Goal: Information Seeking & Learning: Learn about a topic

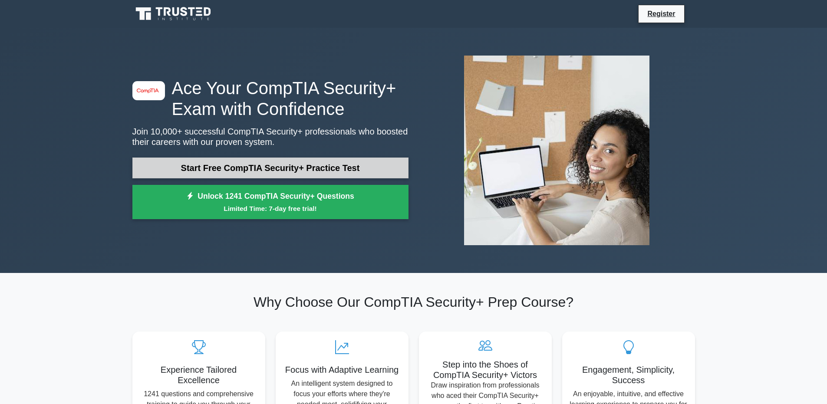
click at [312, 166] on link "Start Free CompTIA Security+ Practice Test" at bounding box center [270, 168] width 276 height 21
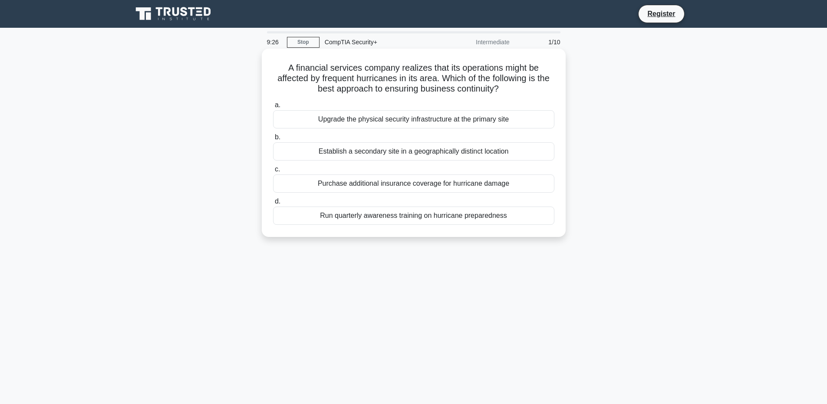
click at [491, 121] on div "Upgrade the physical security infrastructure at the primary site" at bounding box center [413, 119] width 281 height 18
click at [273, 108] on input "a. Upgrade the physical security infrastructure at the primary site" at bounding box center [273, 105] width 0 height 6
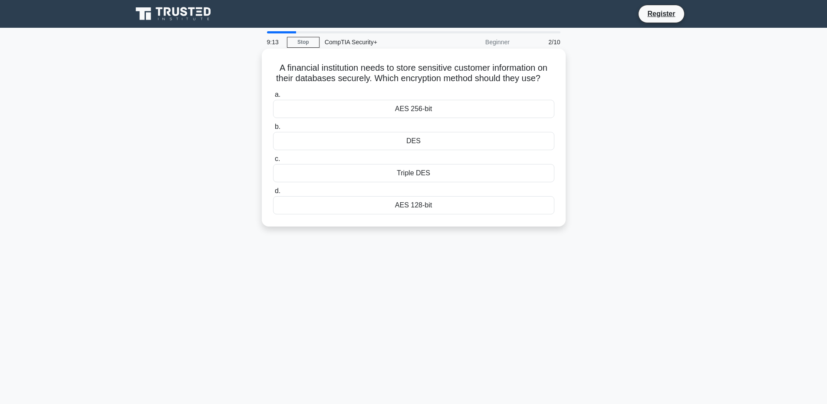
click at [447, 118] on div "AES 256-bit" at bounding box center [413, 109] width 281 height 18
click at [273, 98] on input "a. AES 256-bit" at bounding box center [273, 95] width 0 height 6
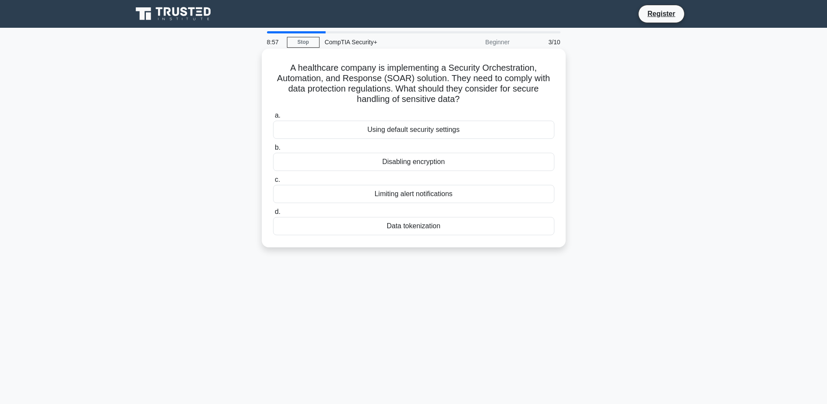
click at [440, 225] on div "Data tokenization" at bounding box center [413, 226] width 281 height 18
click at [273, 215] on input "d. Data tokenization" at bounding box center [273, 212] width 0 height 6
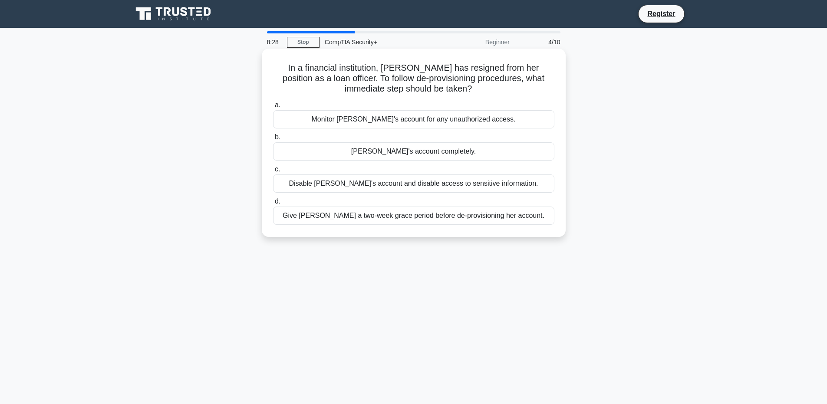
click at [403, 186] on div "Disable [PERSON_NAME]'s account and disable access to sensitive information." at bounding box center [413, 184] width 281 height 18
click at [273, 172] on input "c. Disable Alice's account and disable access to sensitive information." at bounding box center [273, 170] width 0 height 6
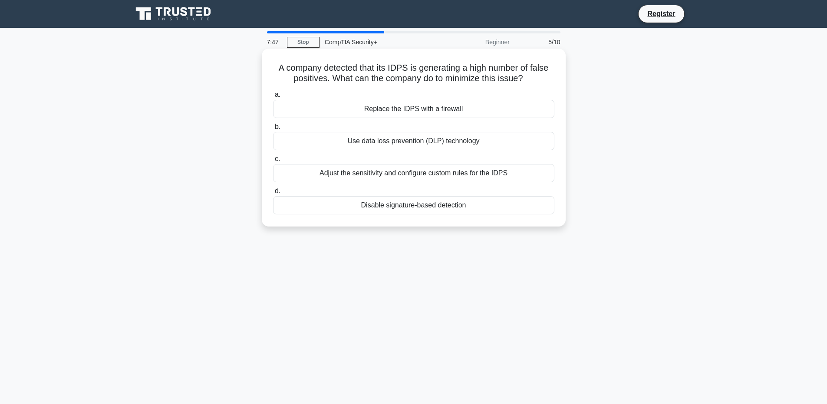
click at [504, 175] on div "Adjust the sensitivity and configure custom rules for the IDPS" at bounding box center [413, 173] width 281 height 18
click at [273, 162] on input "c. Adjust the sensitivity and configure custom rules for the IDPS" at bounding box center [273, 159] width 0 height 6
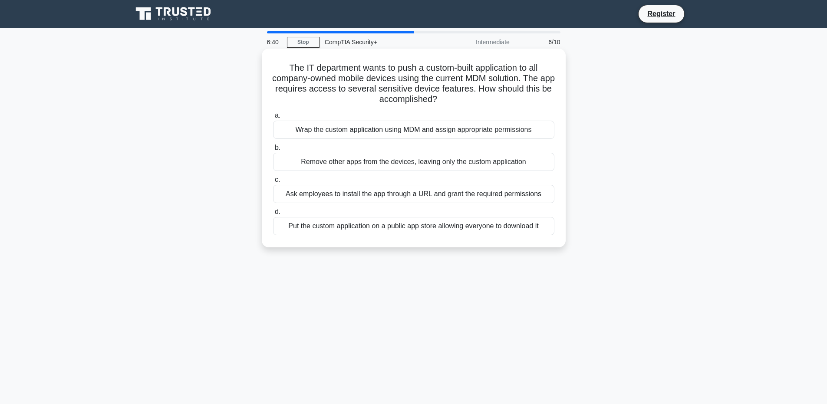
click at [412, 131] on div "Wrap the custom application using MDM and assign appropriate permissions" at bounding box center [413, 130] width 281 height 18
click at [273, 119] on input "a. Wrap the custom application using MDM and assign appropriate permissions" at bounding box center [273, 116] width 0 height 6
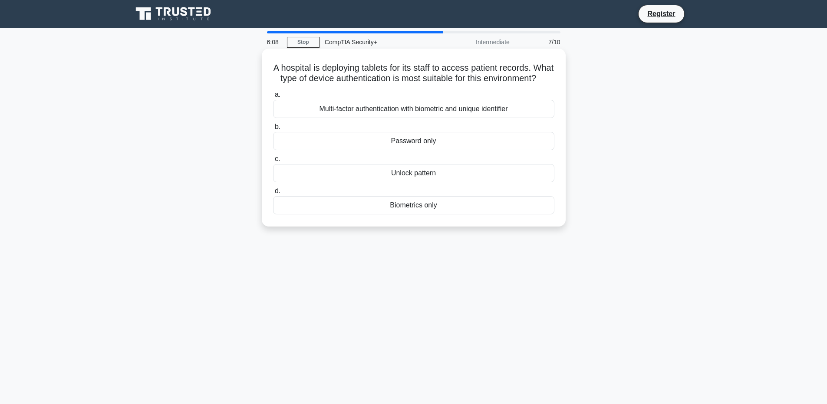
click at [534, 118] on div "Multi-factor authentication with biometric and unique identifier" at bounding box center [413, 109] width 281 height 18
click at [273, 98] on input "a. Multi-factor authentication with biometric and unique identifier" at bounding box center [273, 95] width 0 height 6
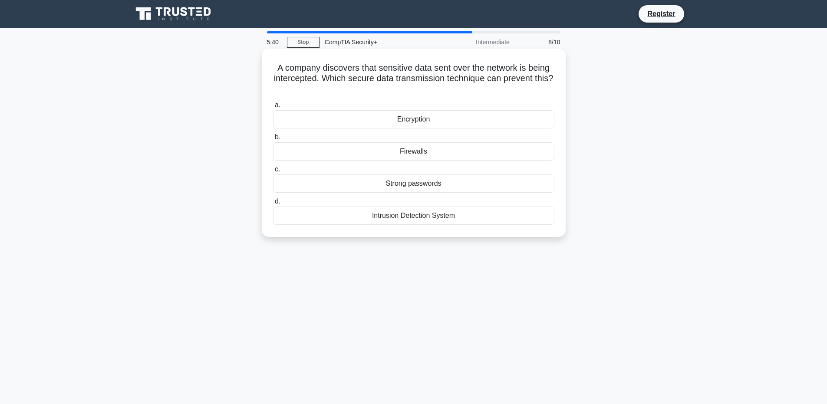
click at [487, 153] on div "Firewalls" at bounding box center [413, 151] width 281 height 18
click at [273, 140] on input "b. Firewalls" at bounding box center [273, 138] width 0 height 6
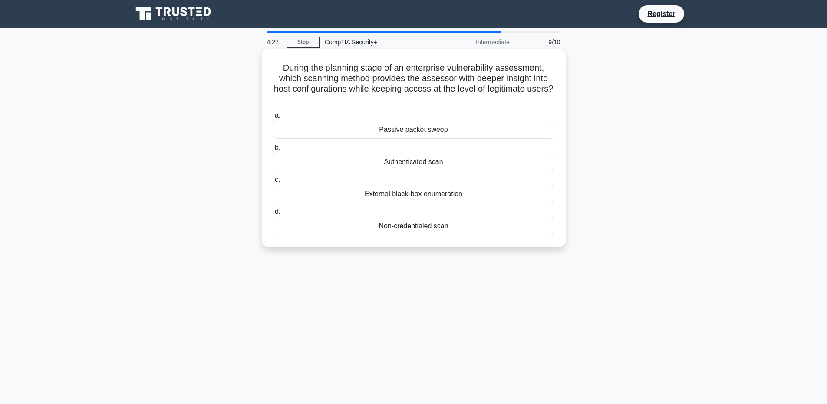
click at [406, 163] on div "Authenticated scan" at bounding box center [413, 162] width 281 height 18
click at [273, 151] on input "b. Authenticated scan" at bounding box center [273, 148] width 0 height 6
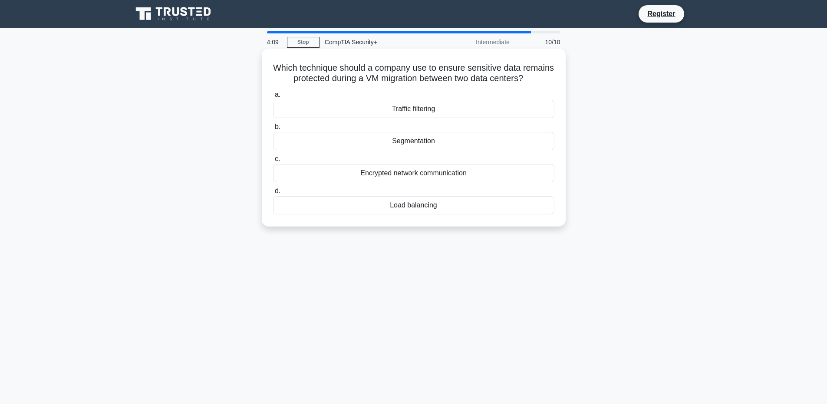
click at [426, 182] on div "Encrypted network communication" at bounding box center [413, 173] width 281 height 18
click at [273, 162] on input "c. Encrypted network communication" at bounding box center [273, 159] width 0 height 6
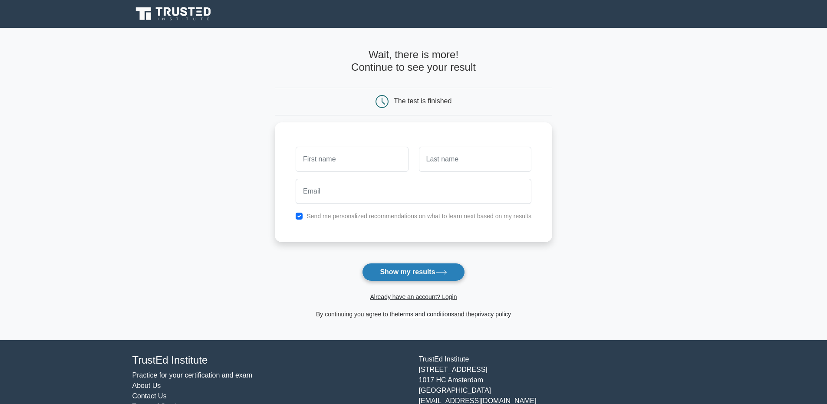
click at [424, 273] on button "Show my results" at bounding box center [413, 272] width 102 height 18
click at [373, 162] on input "text" at bounding box center [352, 157] width 112 height 25
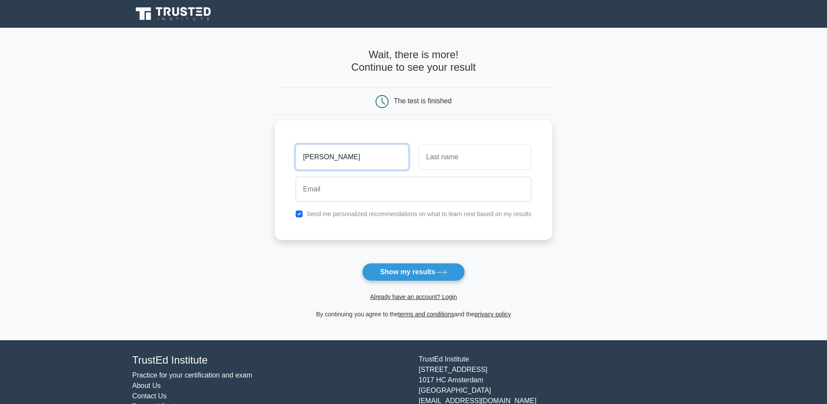
type input "john"
type input "pork"
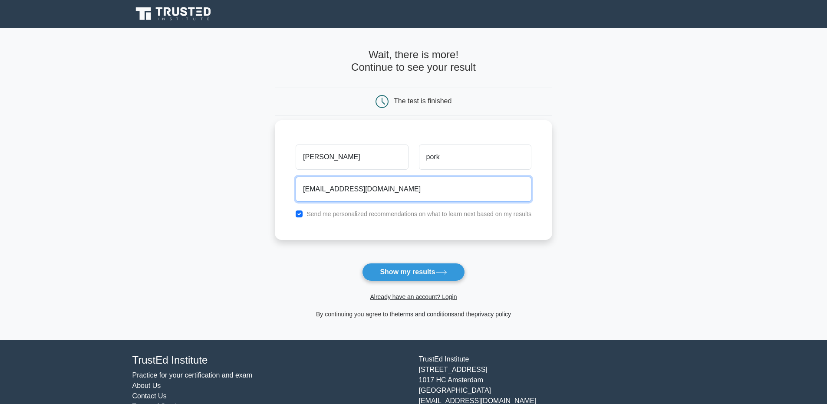
type input "pig@hotmail.com"
click at [408, 214] on label "Send me personalized recommendations on what to learn next based on my results" at bounding box center [419, 214] width 225 height 7
click at [296, 214] on input "checkbox" at bounding box center [299, 214] width 7 height 7
checkbox input "false"
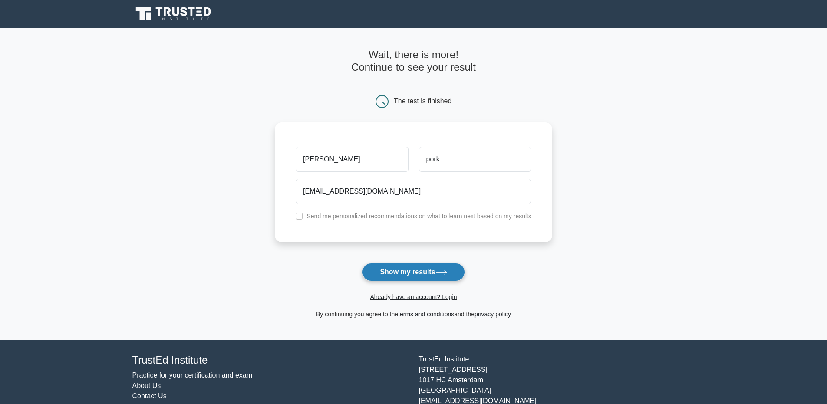
click at [403, 273] on button "Show my results" at bounding box center [413, 272] width 102 height 18
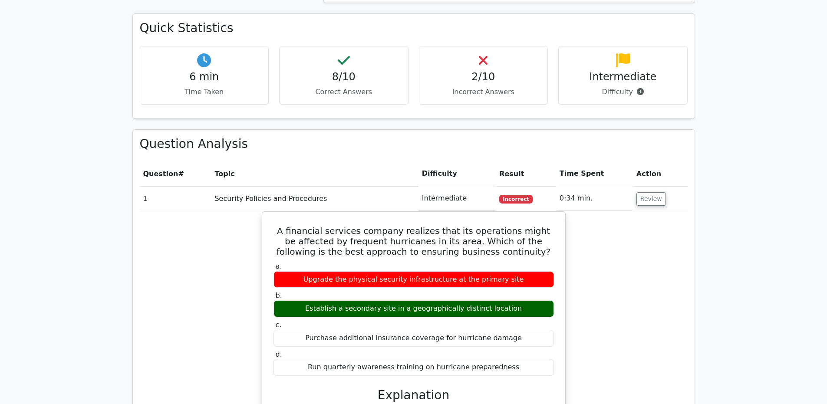
scroll to position [728, 0]
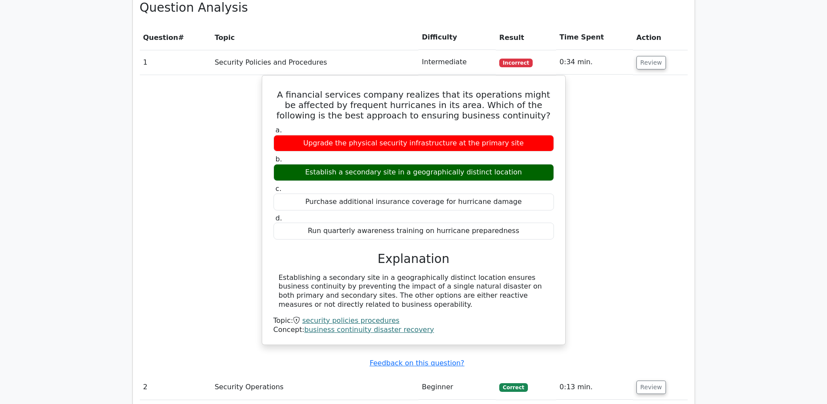
click at [619, 225] on div "A financial services company realizes that its operations might be affected by …" at bounding box center [414, 215] width 548 height 281
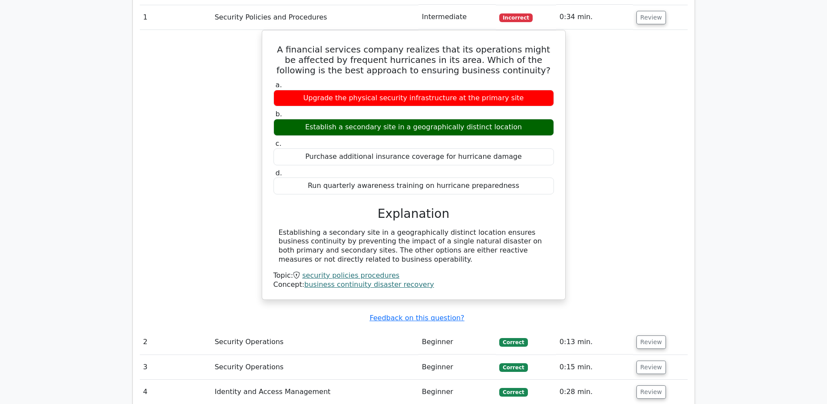
scroll to position [956, 0]
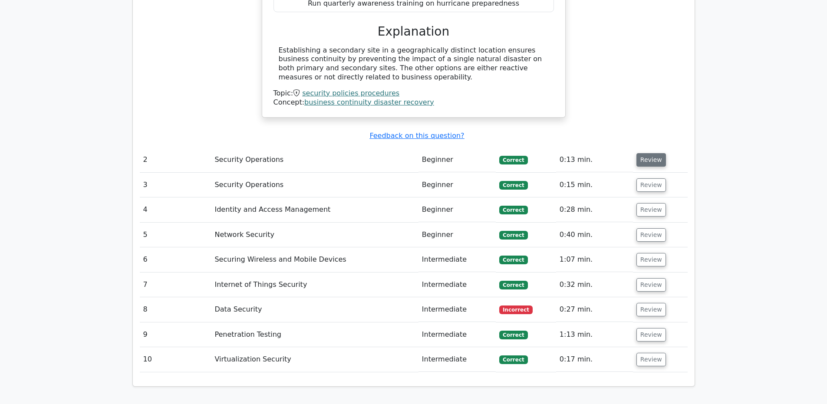
click at [657, 165] on button "Review" at bounding box center [652, 159] width 30 height 13
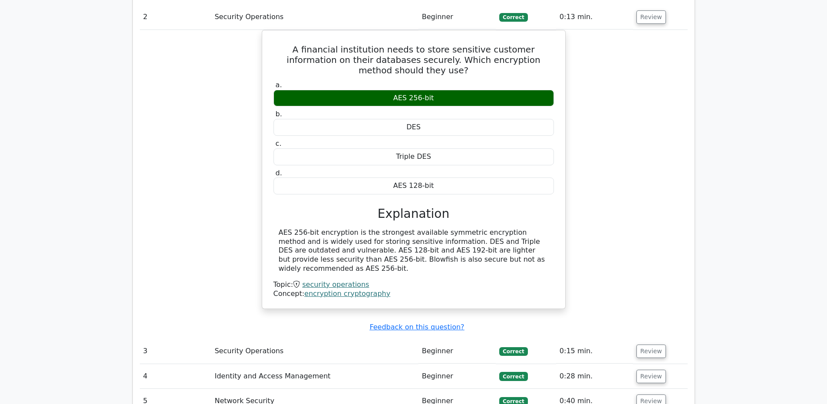
scroll to position [1233, 0]
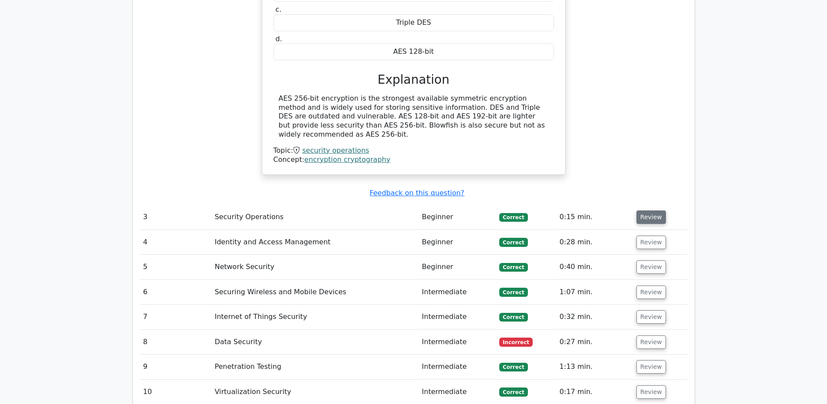
click at [648, 218] on button "Review" at bounding box center [652, 217] width 30 height 13
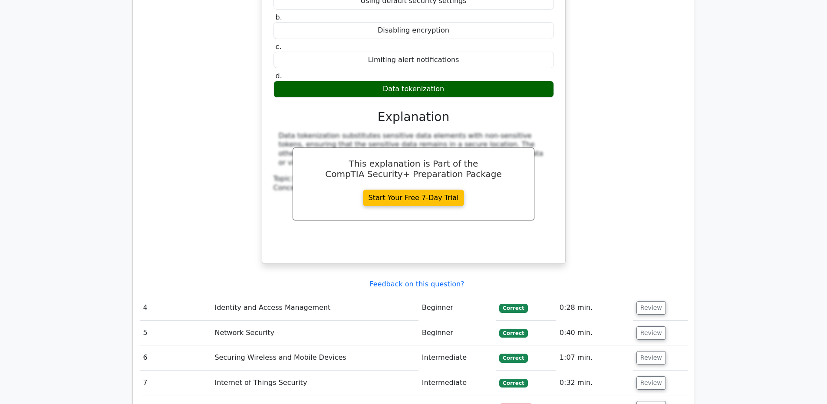
scroll to position [1402, 0]
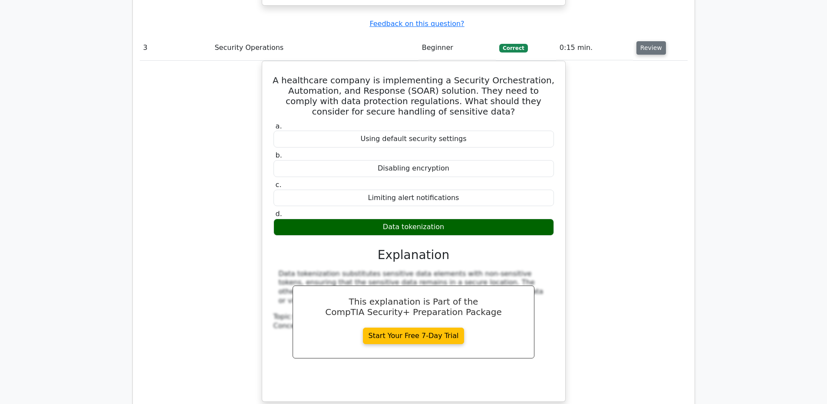
click at [651, 50] on button "Review" at bounding box center [652, 47] width 30 height 13
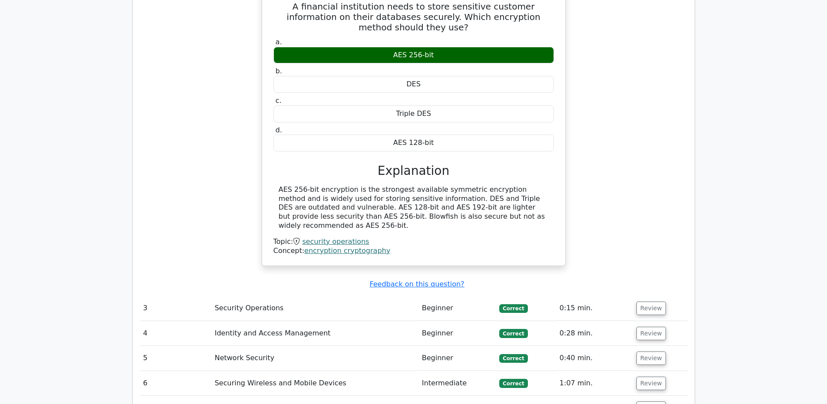
scroll to position [959, 0]
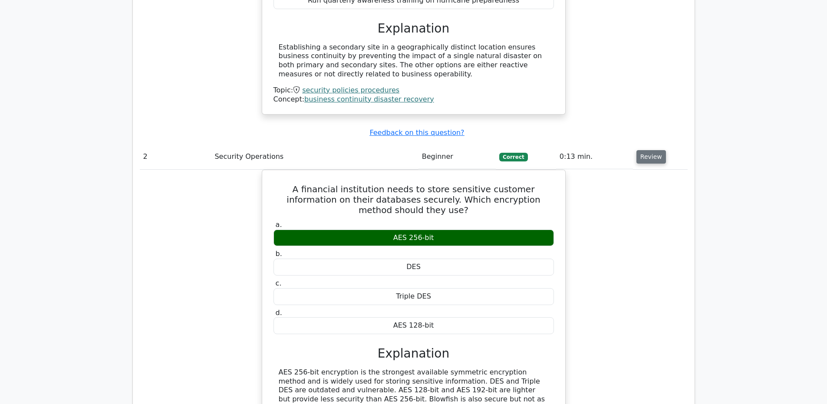
click at [658, 155] on button "Review" at bounding box center [652, 156] width 30 height 13
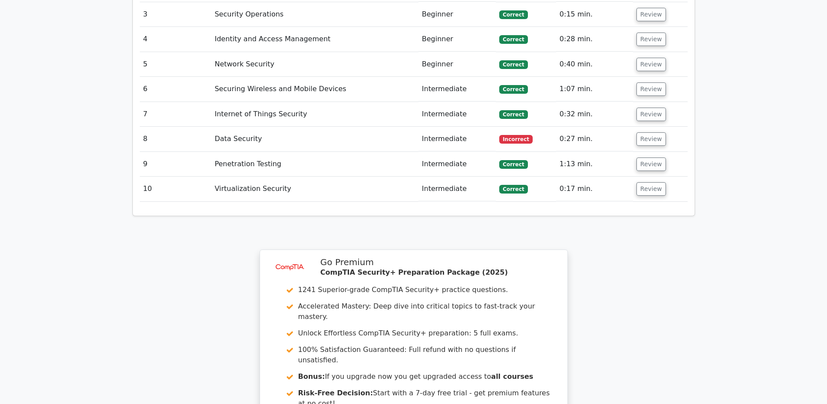
scroll to position [1092, 0]
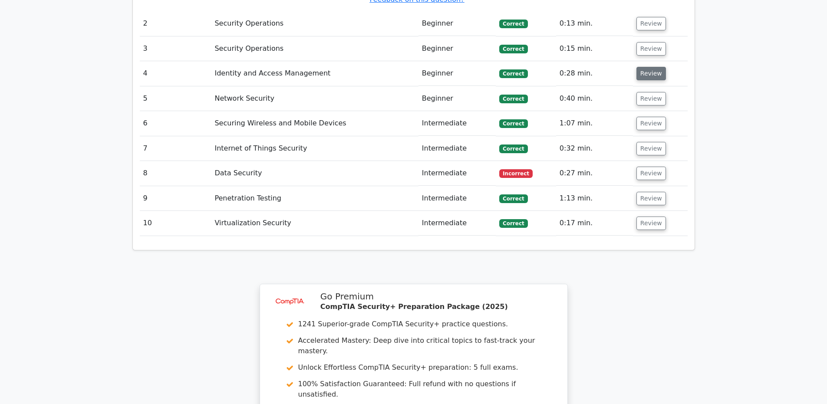
click at [643, 77] on button "Review" at bounding box center [652, 73] width 30 height 13
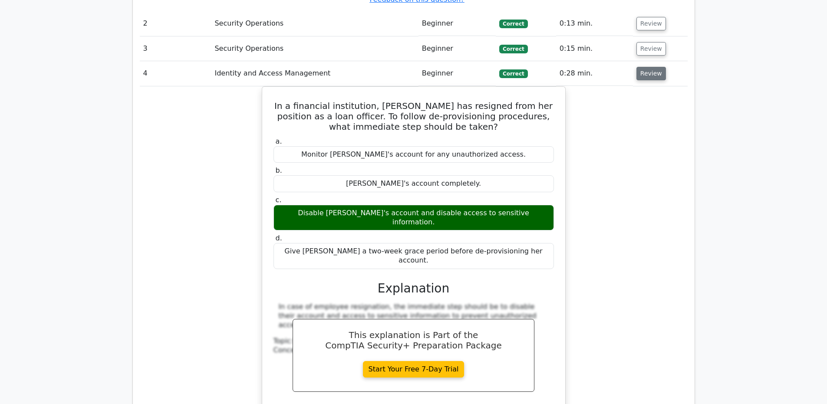
click at [643, 77] on button "Review" at bounding box center [652, 73] width 30 height 13
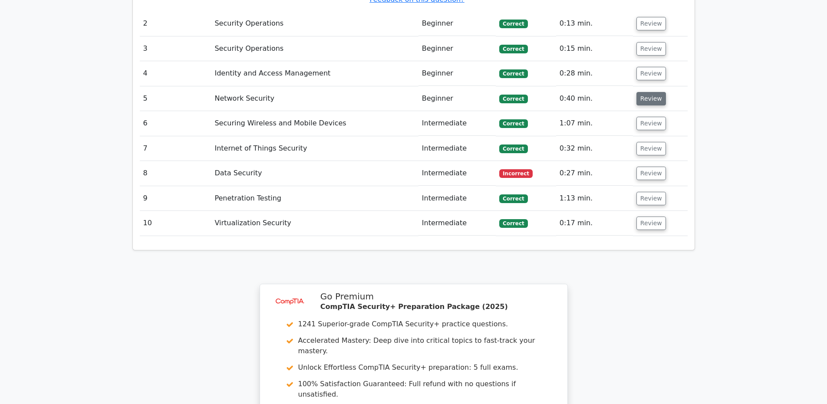
click at [651, 99] on button "Review" at bounding box center [652, 98] width 30 height 13
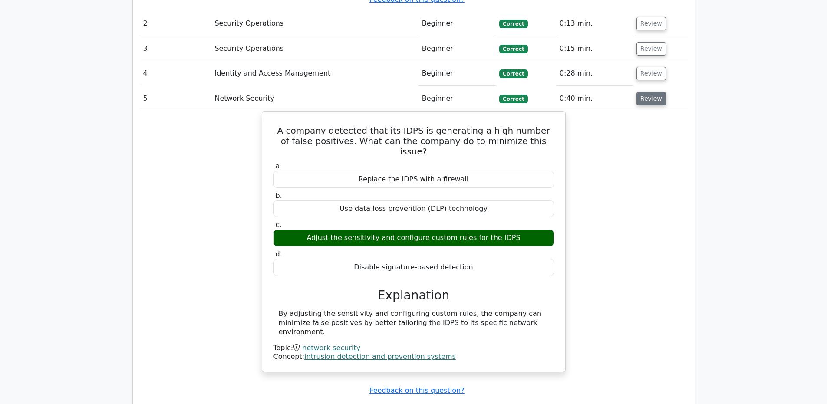
click at [651, 99] on button "Review" at bounding box center [652, 98] width 30 height 13
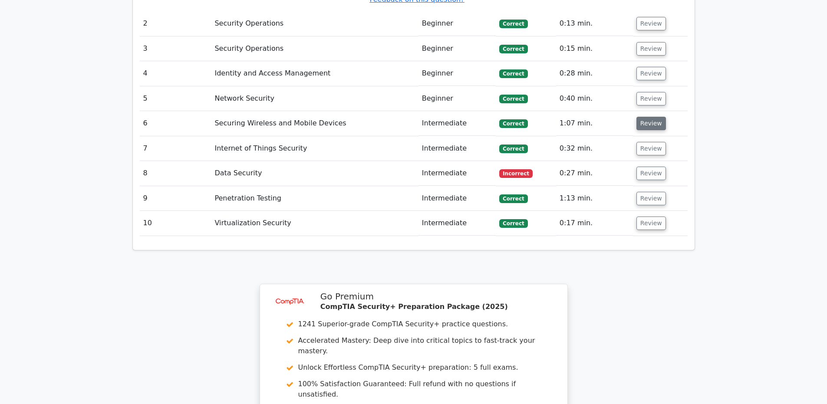
click at [651, 120] on button "Review" at bounding box center [652, 123] width 30 height 13
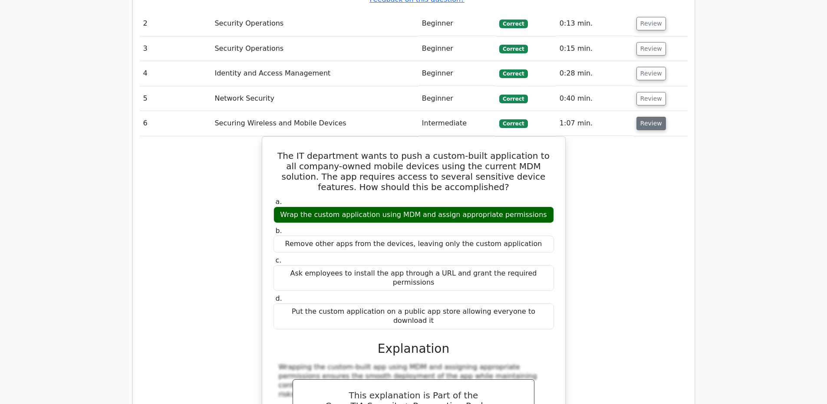
click at [651, 120] on button "Review" at bounding box center [652, 123] width 30 height 13
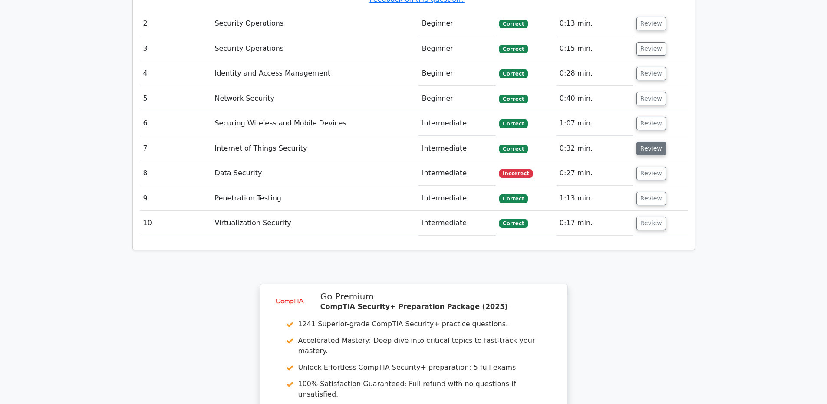
click at [657, 146] on button "Review" at bounding box center [652, 148] width 30 height 13
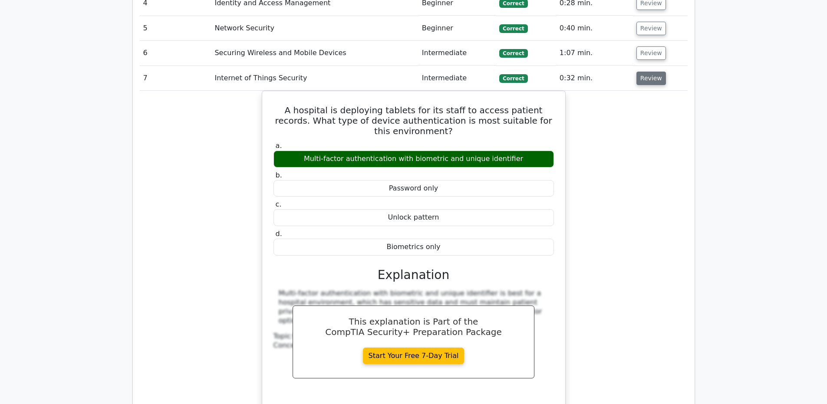
scroll to position [1172, 0]
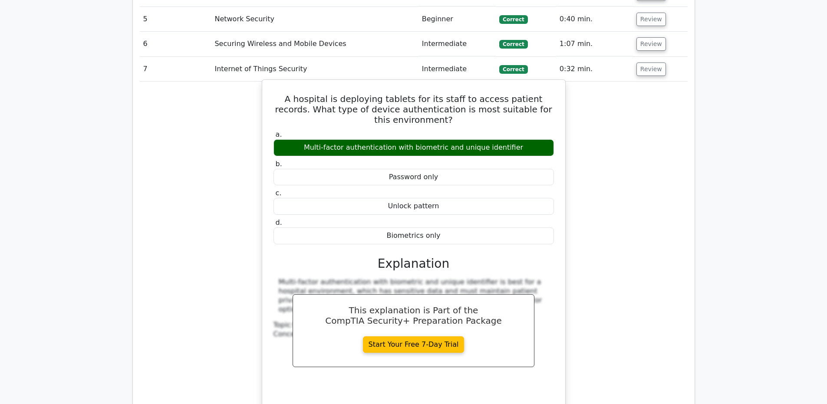
drag, startPoint x: 463, startPoint y: 100, endPoint x: 542, endPoint y: 102, distance: 79.5
click at [542, 102] on h5 "A hospital is deploying tablets for its staff to access patient records. What t…" at bounding box center [414, 109] width 282 height 31
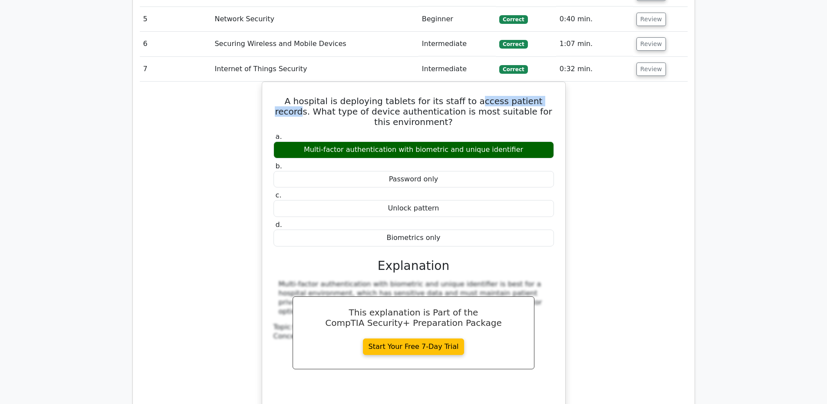
click at [597, 147] on div "A hospital is deploying tablets for its staff to access patient records. What t…" at bounding box center [414, 252] width 548 height 341
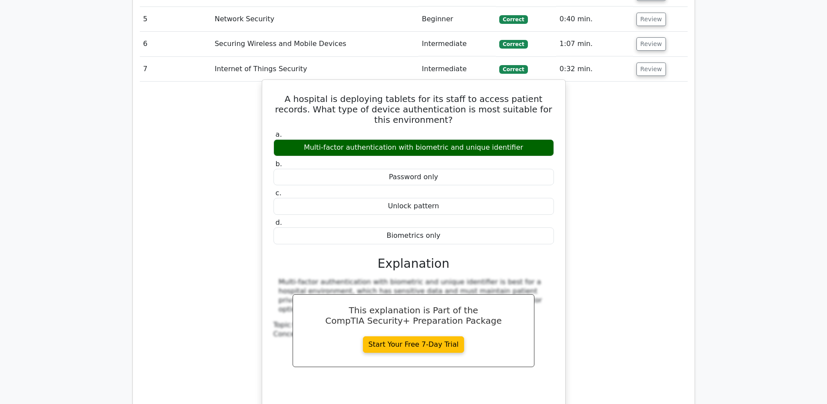
drag, startPoint x: 312, startPoint y: 149, endPoint x: 463, endPoint y: 160, distance: 151.5
click at [463, 160] on div "a. Multi-factor authentication with biometric and unique identifier b. Password…" at bounding box center [413, 187] width 291 height 117
click at [463, 160] on label "b. Password only" at bounding box center [414, 173] width 281 height 26
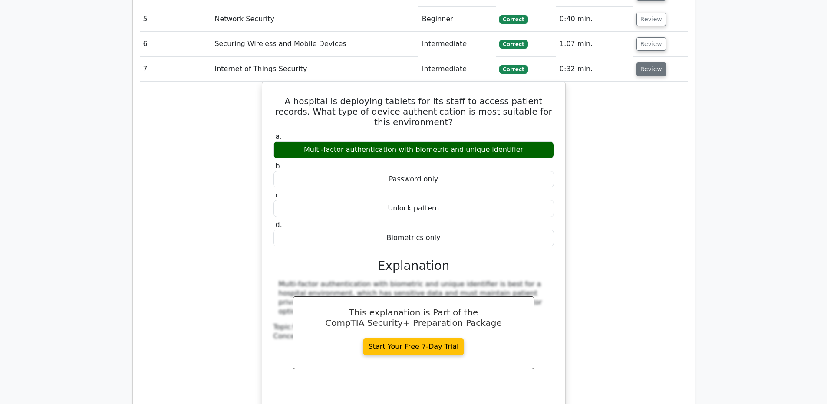
click at [648, 73] on button "Review" at bounding box center [652, 69] width 30 height 13
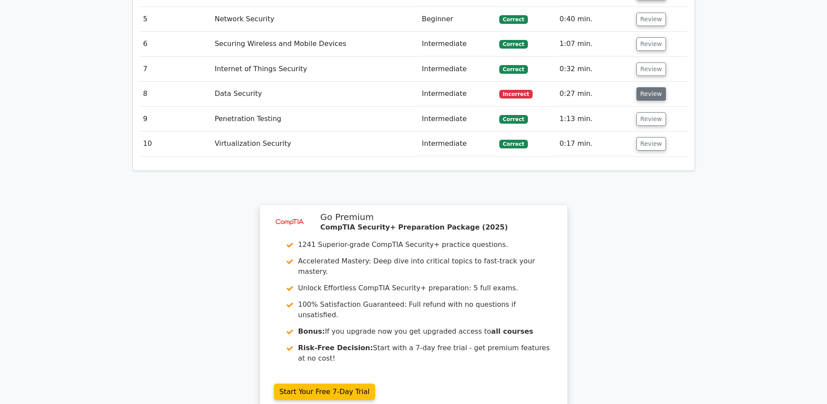
click at [645, 93] on button "Review" at bounding box center [652, 93] width 30 height 13
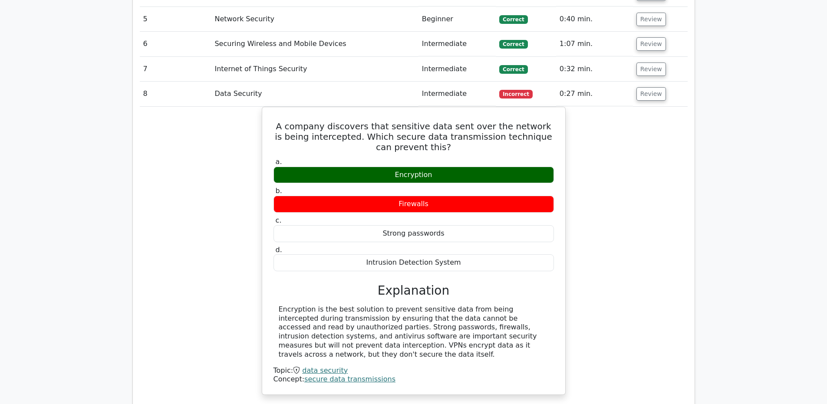
scroll to position [1225, 0]
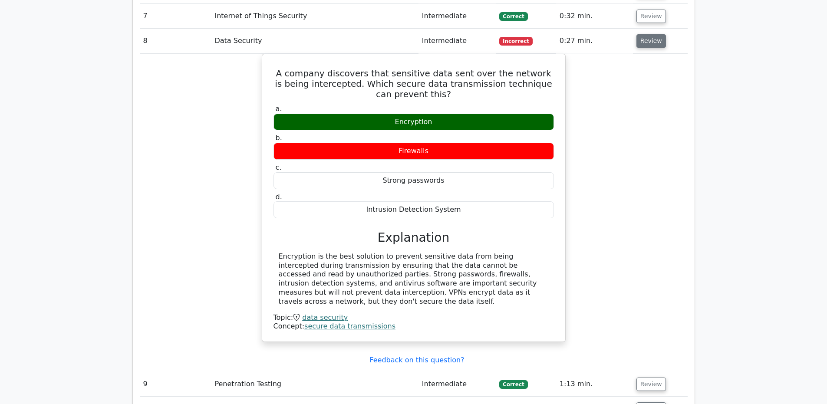
click at [652, 41] on button "Review" at bounding box center [652, 40] width 30 height 13
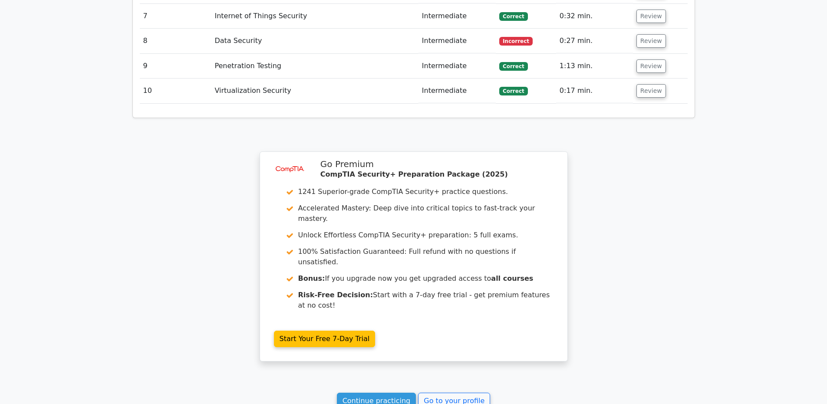
scroll to position [1138, 0]
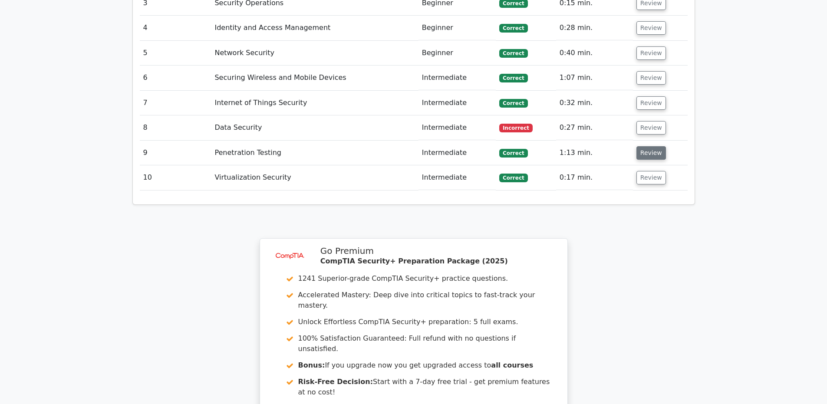
click at [647, 150] on button "Review" at bounding box center [652, 152] width 30 height 13
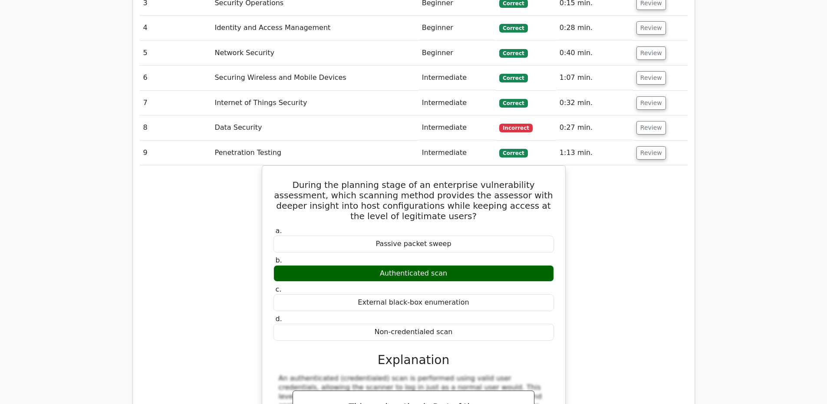
scroll to position [1222, 0]
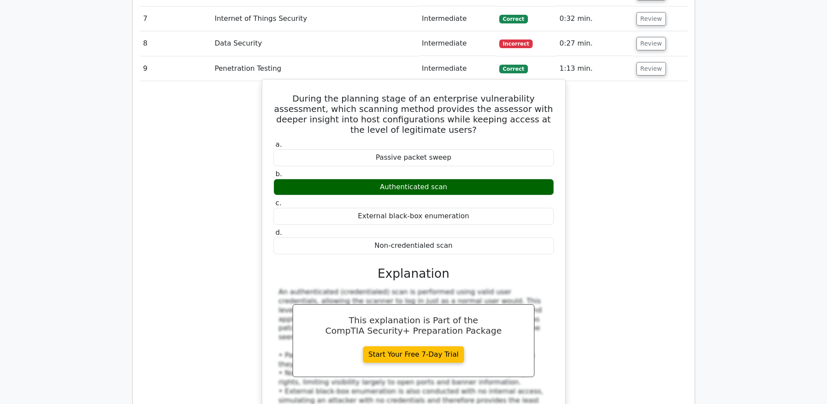
drag, startPoint x: 435, startPoint y: 133, endPoint x: 504, endPoint y: 124, distance: 70.0
click at [504, 124] on h5 "During the planning stage of an enterprise vulnerability assessment, which scan…" at bounding box center [414, 114] width 282 height 42
click at [475, 155] on div "During the planning stage of an enterprise vulnerability assessment, which scan…" at bounding box center [414, 265] width 296 height 364
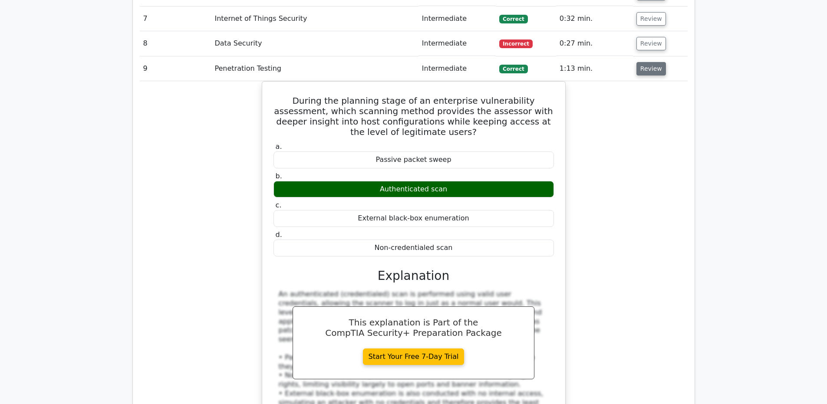
click at [651, 71] on button "Review" at bounding box center [652, 68] width 30 height 13
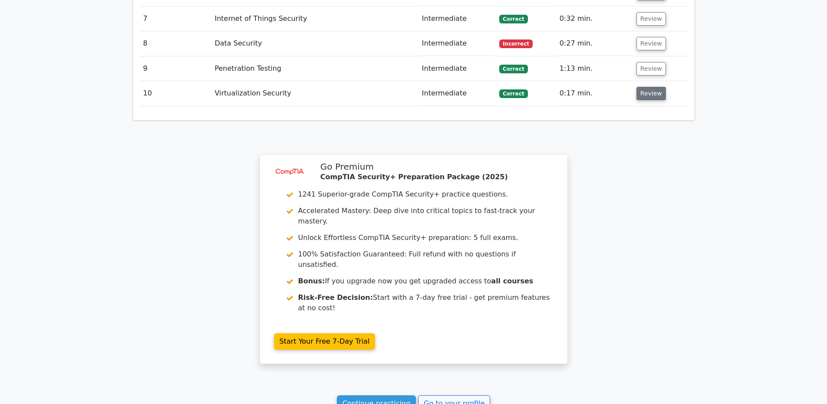
click at [640, 97] on button "Review" at bounding box center [652, 93] width 30 height 13
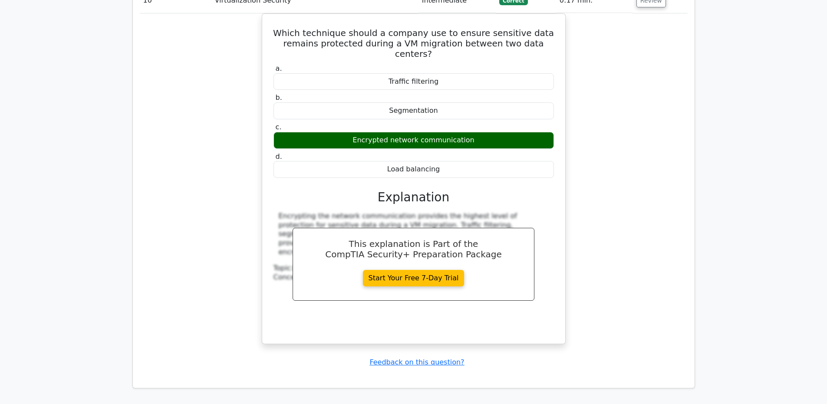
scroll to position [1269, 0]
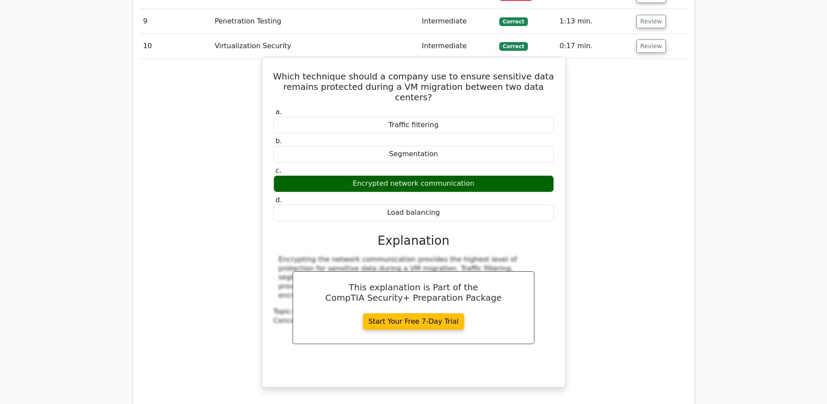
drag, startPoint x: 426, startPoint y: 122, endPoint x: 328, endPoint y: 119, distance: 98.2
click at [328, 119] on div "Traffic filtering" at bounding box center [414, 125] width 281 height 17
click at [487, 138] on label "b. Segmentation" at bounding box center [414, 150] width 281 height 26
drag, startPoint x: 462, startPoint y: 165, endPoint x: 341, endPoint y: 148, distance: 121.4
click at [312, 148] on div "Segmentation" at bounding box center [414, 154] width 281 height 17
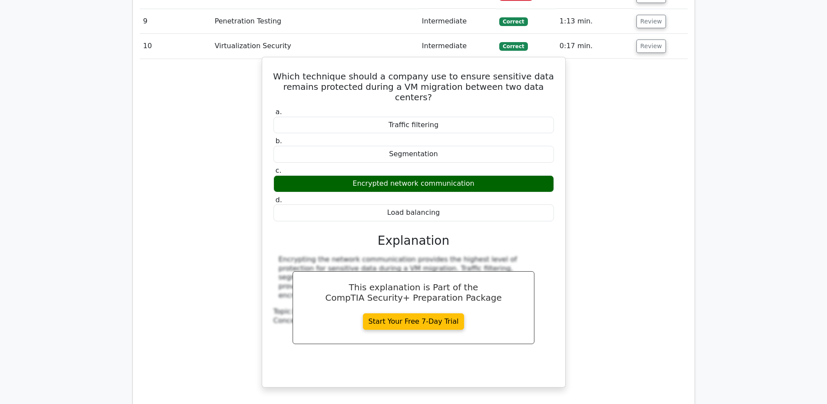
click at [443, 217] on div "Load balancing" at bounding box center [414, 213] width 281 height 17
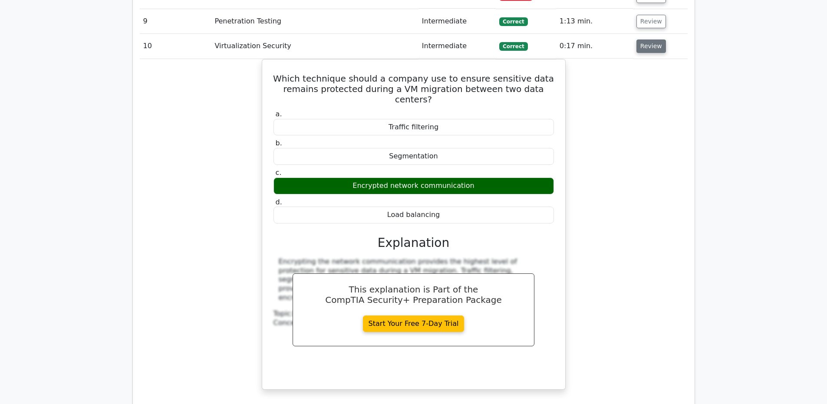
click at [654, 47] on button "Review" at bounding box center [652, 46] width 30 height 13
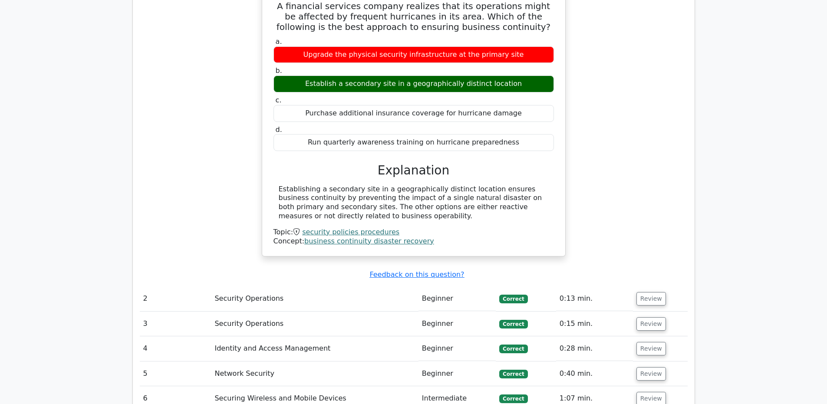
scroll to position [728, 0]
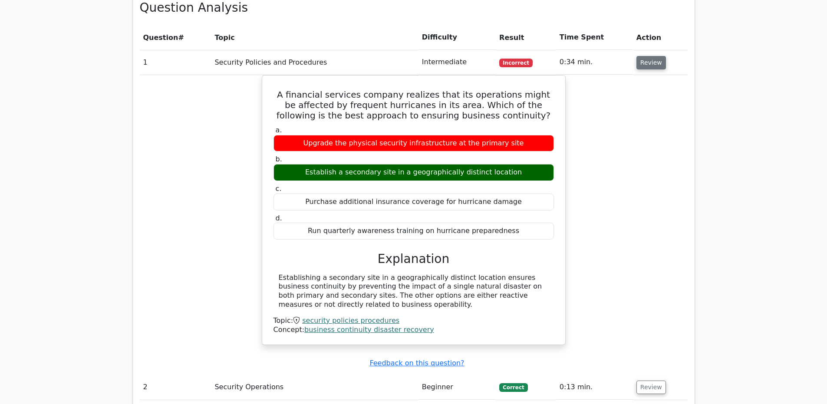
click at [654, 62] on button "Review" at bounding box center [652, 62] width 30 height 13
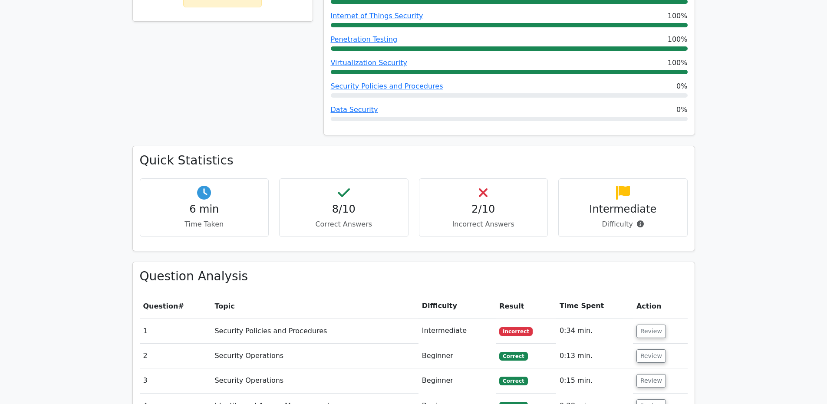
scroll to position [92, 0]
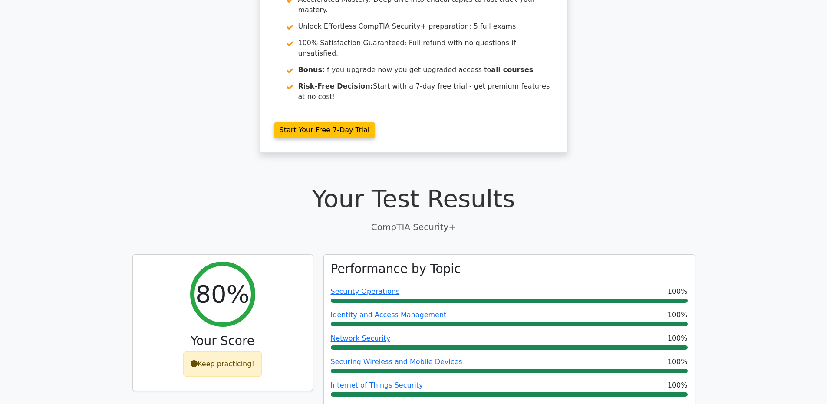
click at [192, 205] on h1 "Your Test Results" at bounding box center [413, 198] width 563 height 29
